Goal: Task Accomplishment & Management: Use online tool/utility

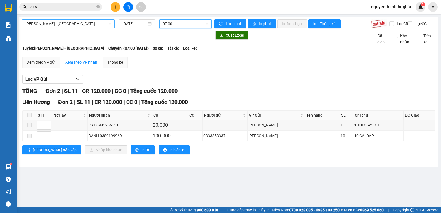
click at [82, 23] on span "[PERSON_NAME] - [GEOGRAPHIC_DATA]" at bounding box center [68, 24] width 86 height 8
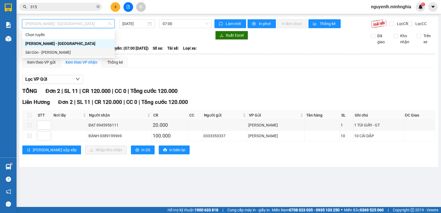
click at [42, 52] on div "Sài Gòn - [PERSON_NAME]" at bounding box center [68, 52] width 86 height 6
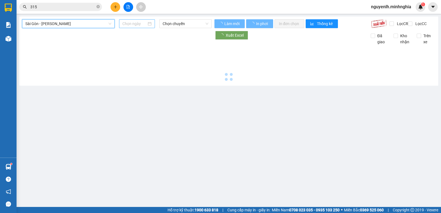
click at [133, 24] on input at bounding box center [134, 24] width 25 height 6
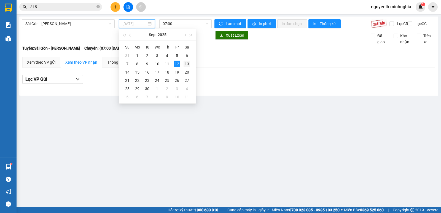
click at [187, 63] on div "13" at bounding box center [187, 64] width 7 height 7
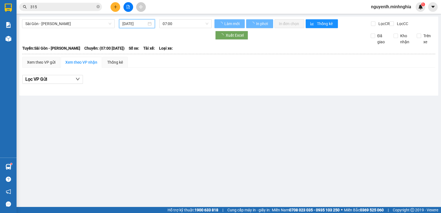
type input "[DATE]"
click at [201, 22] on span "07:00" at bounding box center [186, 24] width 46 height 8
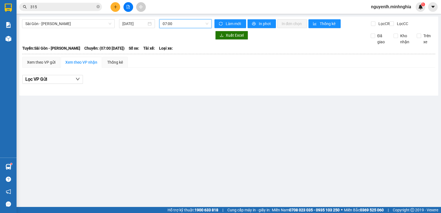
click at [185, 25] on span "07:00" at bounding box center [186, 24] width 46 height 8
click at [99, 27] on span "Sài Gòn - [PERSON_NAME]" at bounding box center [68, 24] width 86 height 8
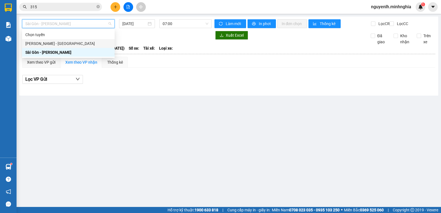
click at [39, 46] on div "[PERSON_NAME] - [GEOGRAPHIC_DATA]" at bounding box center [68, 44] width 86 height 6
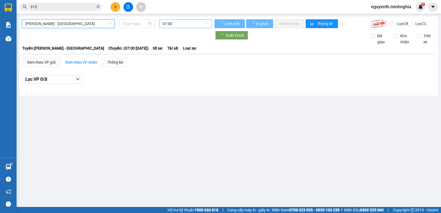
type input "[DATE]"
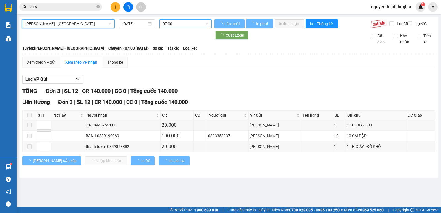
click at [192, 23] on span "07:00" at bounding box center [186, 24] width 46 height 8
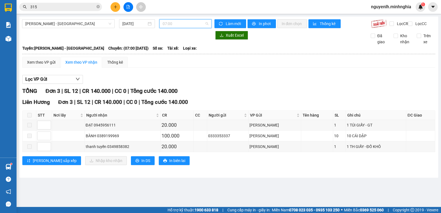
click at [192, 23] on span "07:00" at bounding box center [186, 24] width 46 height 8
click at [188, 25] on span "07:00" at bounding box center [186, 24] width 46 height 8
